Goal: Find specific page/section: Find specific page/section

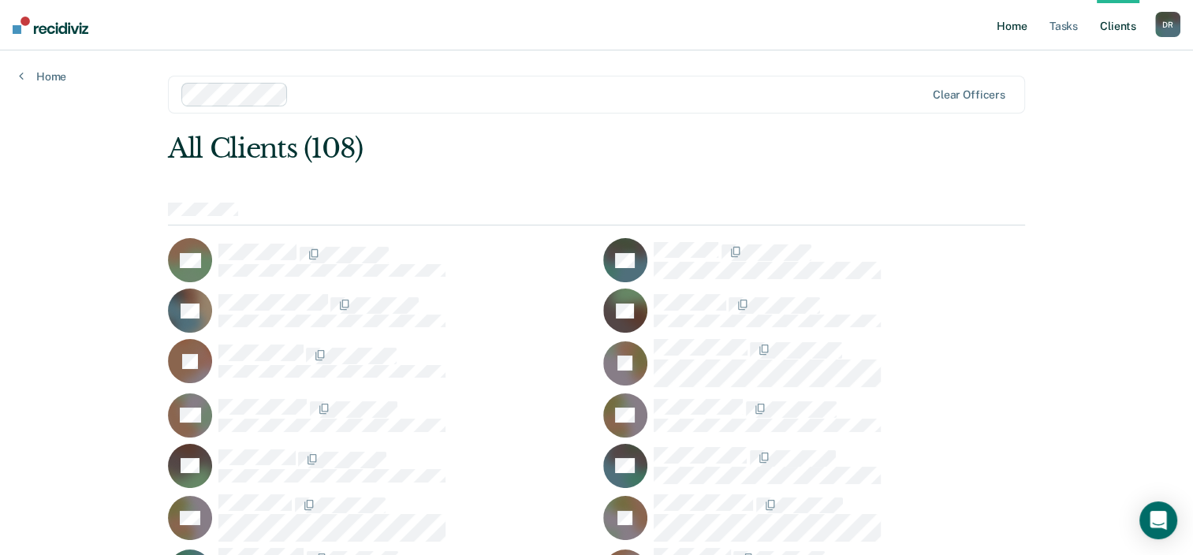
click at [1013, 29] on link "Home" at bounding box center [1012, 25] width 36 height 50
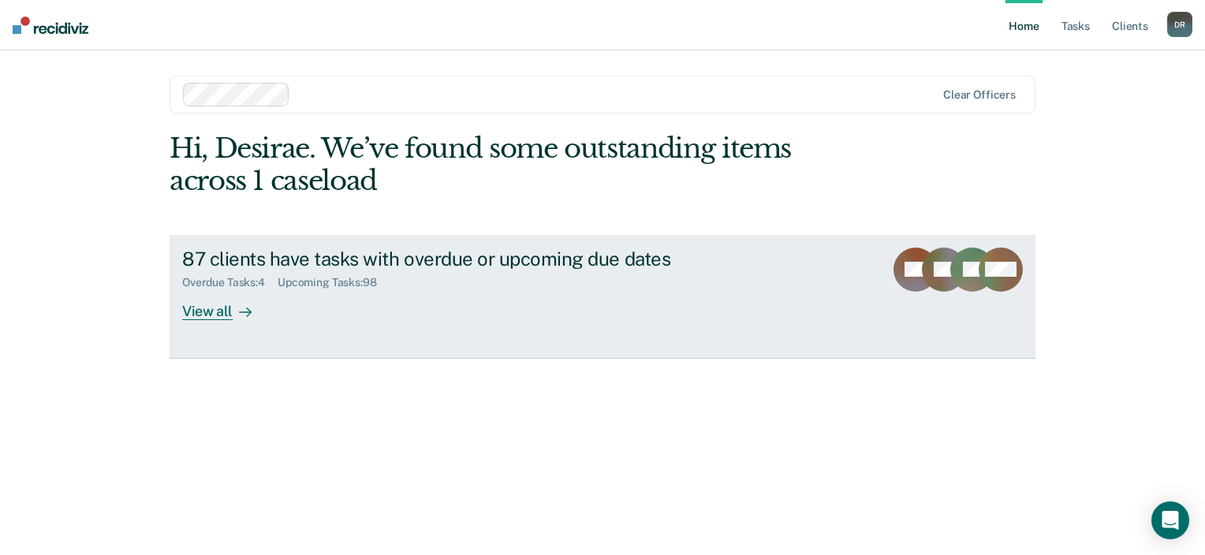
click at [226, 309] on div "View all" at bounding box center [226, 304] width 88 height 31
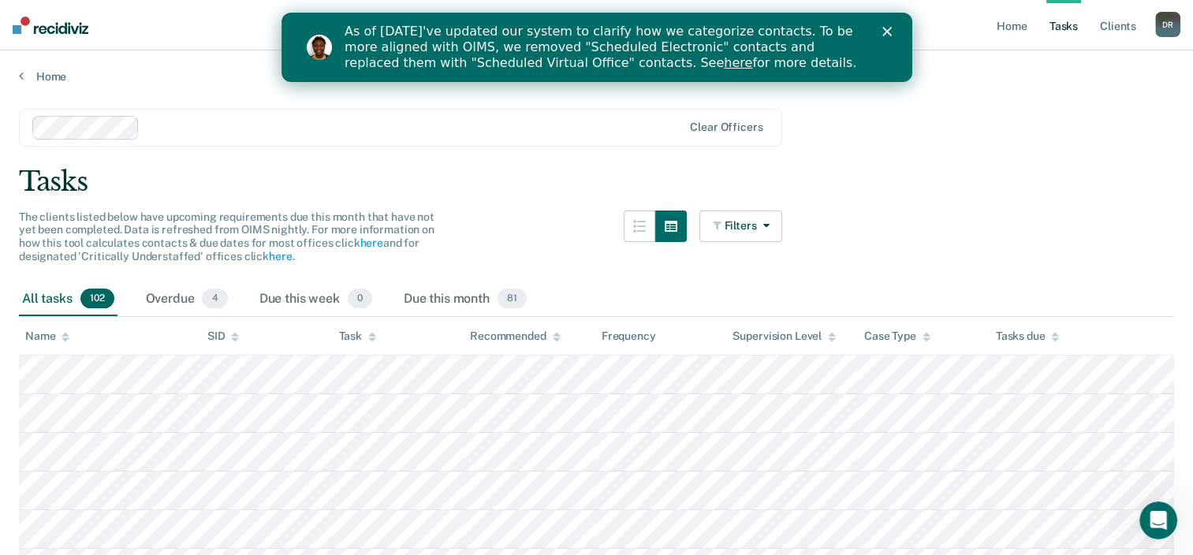
click at [894, 35] on div "Close" at bounding box center [890, 31] width 16 height 9
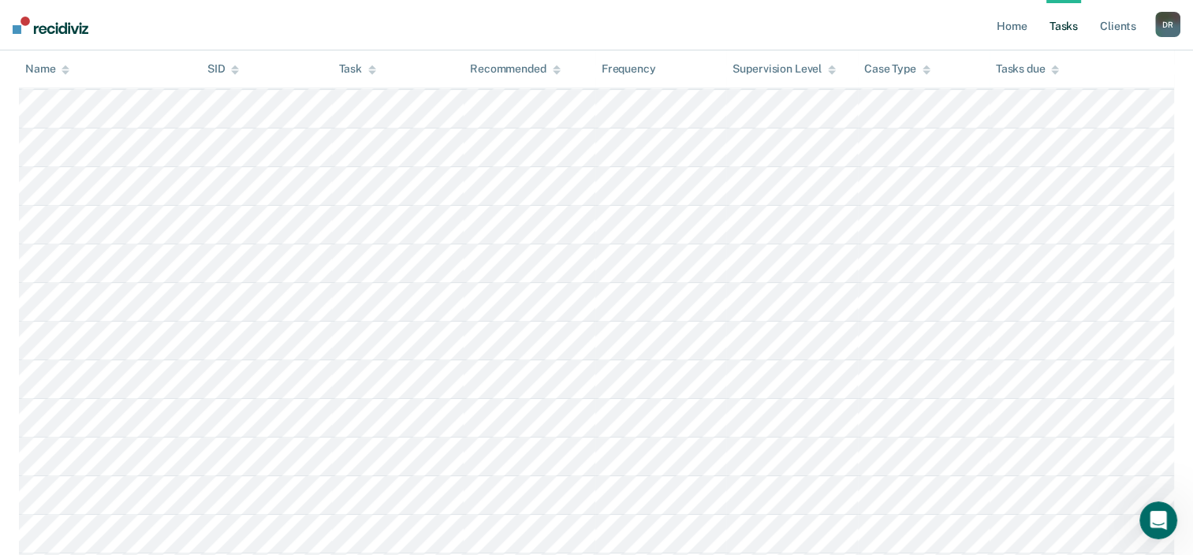
scroll to position [1104, 0]
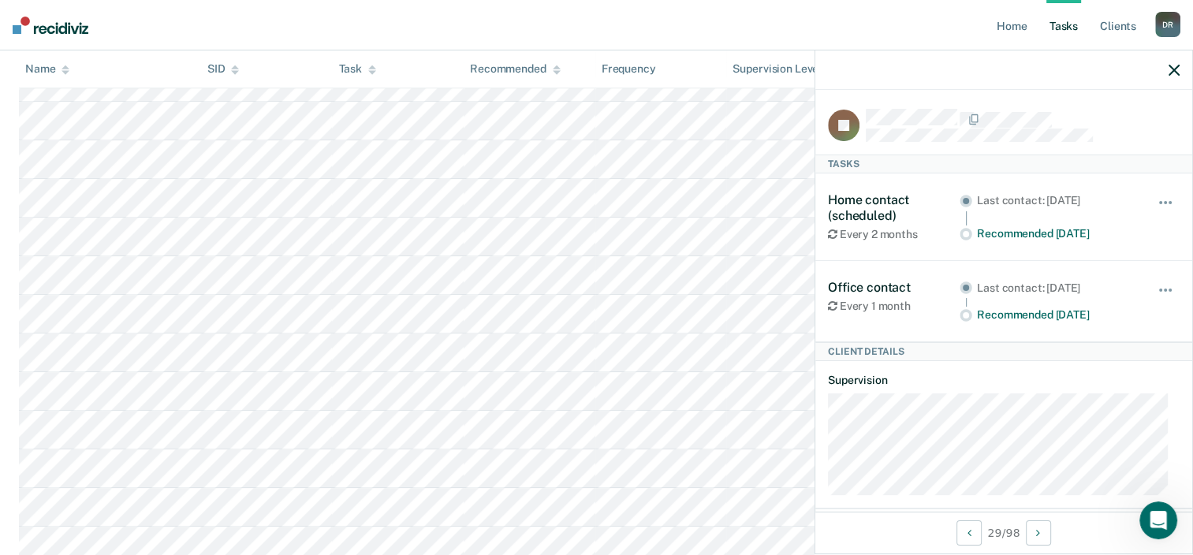
click at [1179, 69] on icon "button" at bounding box center [1174, 70] width 11 height 11
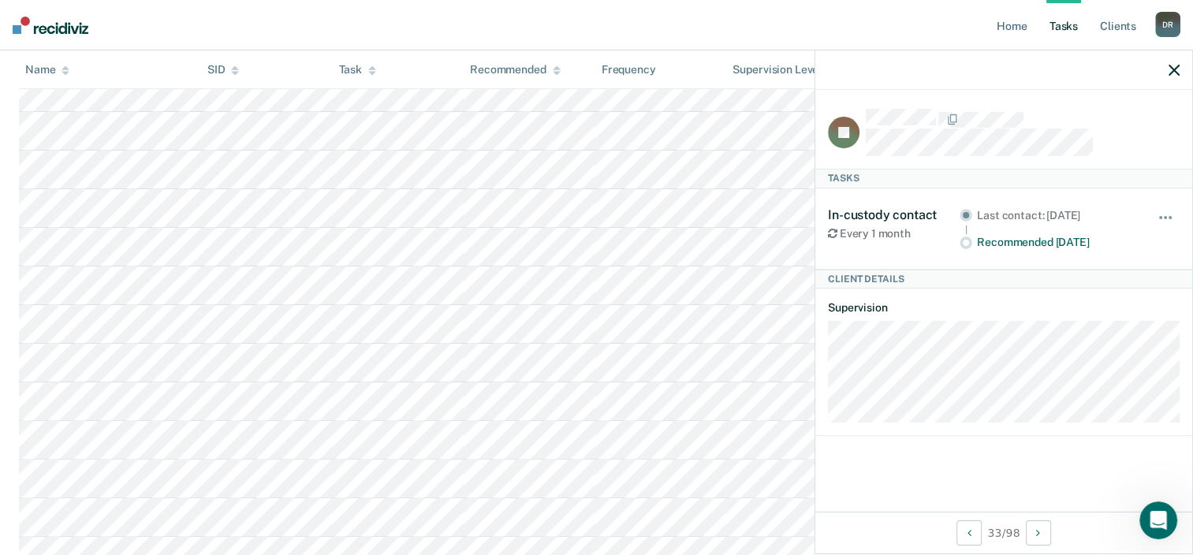
scroll to position [0, 0]
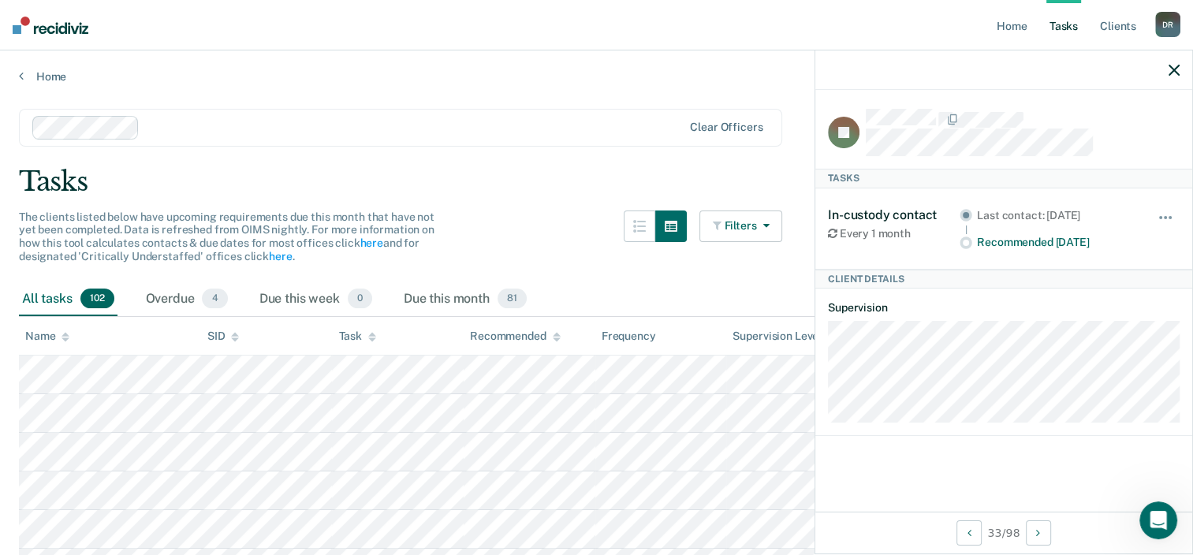
click at [747, 229] on button "Filters" at bounding box center [742, 227] width 84 height 32
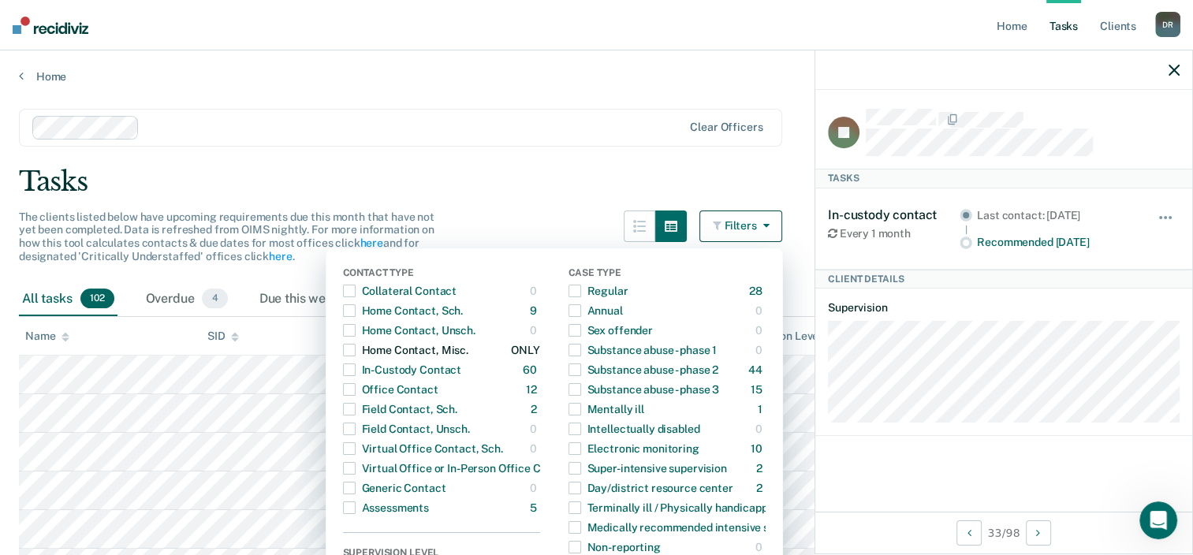
click at [356, 345] on span "button" at bounding box center [349, 350] width 13 height 13
click at [363, 344] on div "Home Contact, Misc." at bounding box center [405, 350] width 125 height 25
click at [356, 349] on span "button" at bounding box center [349, 350] width 13 height 13
click at [356, 353] on span "button" at bounding box center [349, 350] width 13 height 13
click at [539, 353] on div "ONLY" at bounding box center [525, 350] width 28 height 25
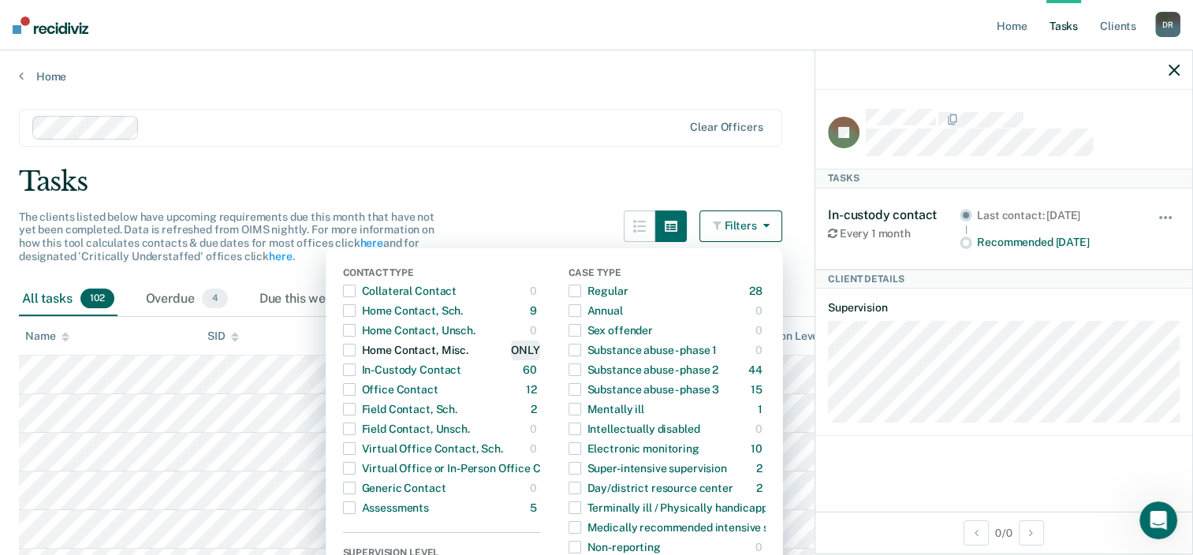
click at [527, 342] on div "ONLY" at bounding box center [525, 350] width 28 height 25
click at [378, 345] on div "Home Contact, Misc." at bounding box center [405, 350] width 125 height 25
click at [356, 348] on span "button" at bounding box center [349, 350] width 13 height 13
click at [356, 347] on span "button" at bounding box center [349, 350] width 13 height 13
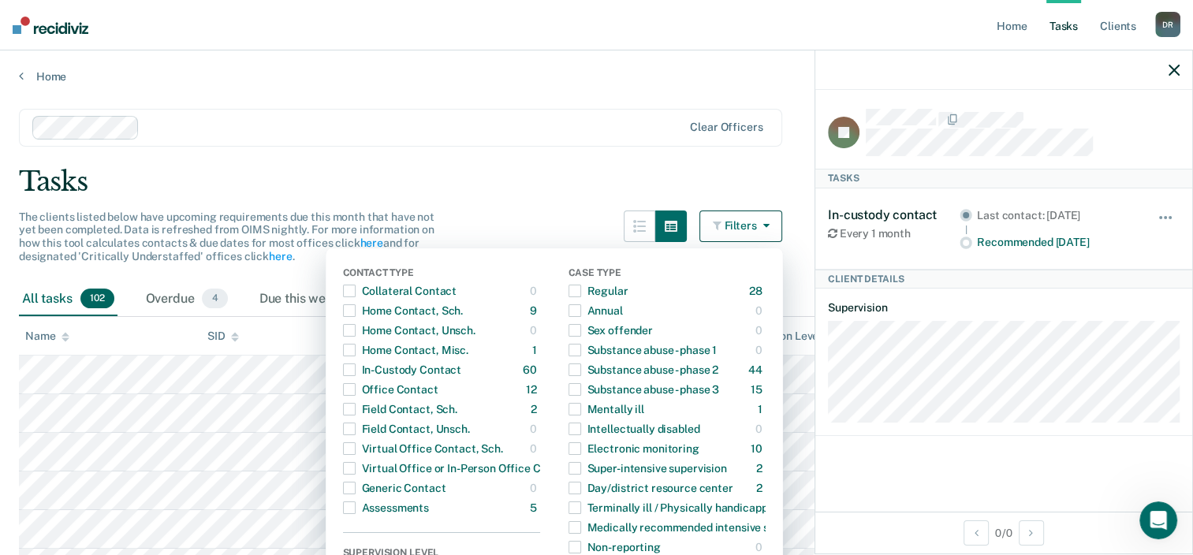
click at [349, 317] on div "Contact Type Collateral Contact 0 ONLY Home Contact, Sch. 9 ONLY Home Contact, …" at bounding box center [554, 499] width 457 height 503
click at [369, 351] on div "Home Contact, Misc." at bounding box center [405, 350] width 125 height 25
drag, startPoint x: 367, startPoint y: 391, endPoint x: 367, endPoint y: 410, distance: 18.9
click at [366, 394] on div "Office Contact" at bounding box center [390, 389] width 95 height 25
click at [367, 413] on div "Field Contact, Sch." at bounding box center [400, 409] width 114 height 25
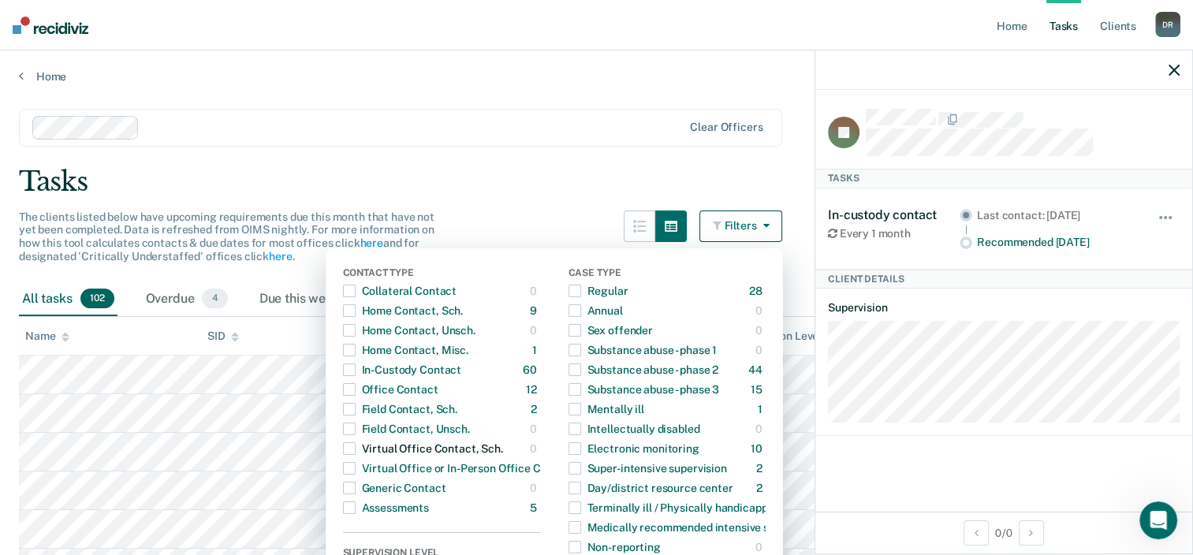
click at [350, 445] on label "button" at bounding box center [349, 448] width 13 height 13
click at [356, 442] on span "button" at bounding box center [349, 448] width 13 height 13
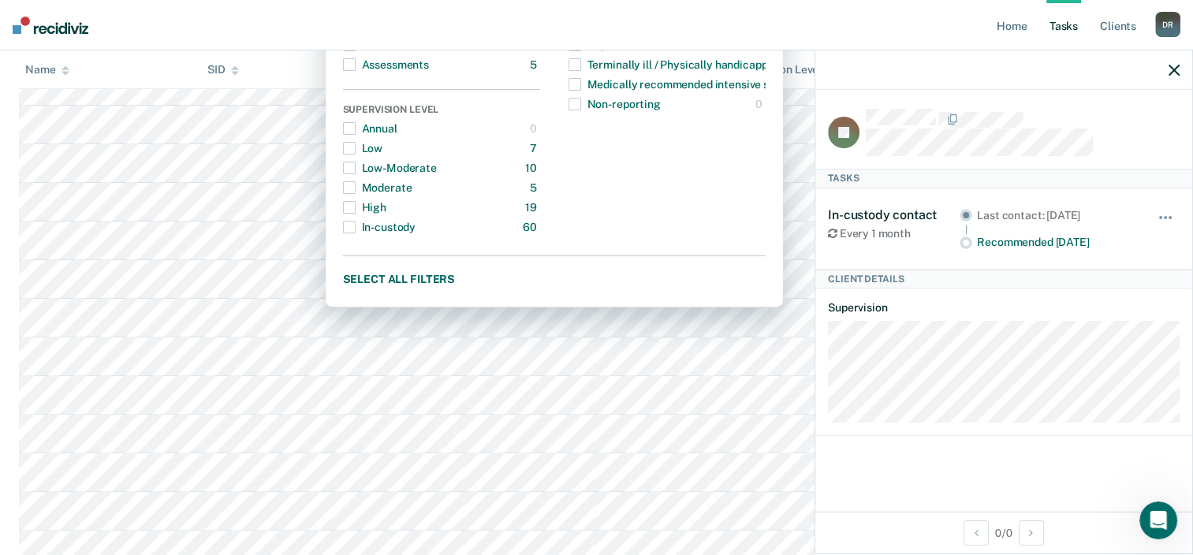
scroll to position [473, 0]
